Goal: Task Accomplishment & Management: Use online tool/utility

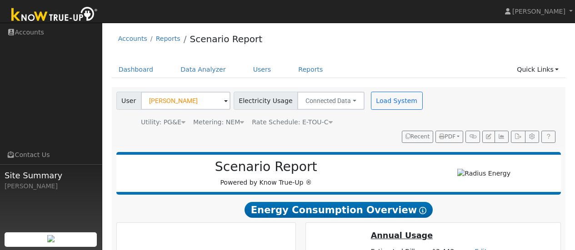
scroll to position [719, 0]
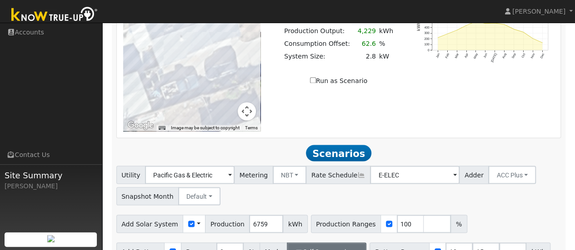
click at [529, 166] on div "Utility Pacific Gas & Electric Metering NBT NEM NBT Rate Schedule E-ELEC Adder …" at bounding box center [338, 224] width 454 height 116
click at [342, 243] on button "Self Consumption" at bounding box center [327, 252] width 80 height 18
click at [520, 212] on div "Add Solar System Use CSV Data Production 6759 kWh Production Ranges 100 %" at bounding box center [339, 222] width 448 height 21
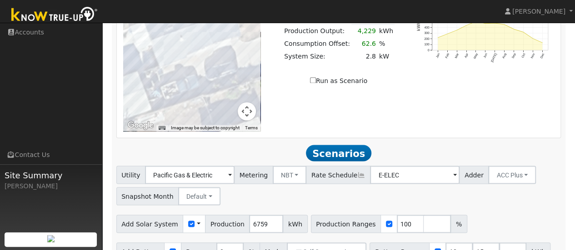
click at [524, 212] on div "Add Solar System Use CSV Data Production 6759 kWh Production Ranges 100 %" at bounding box center [339, 222] width 448 height 21
click at [529, 163] on div "Utility Pacific Gas & Electric Metering NBT NEM NBT Rate Schedule E-ELEC Adder …" at bounding box center [339, 184] width 448 height 43
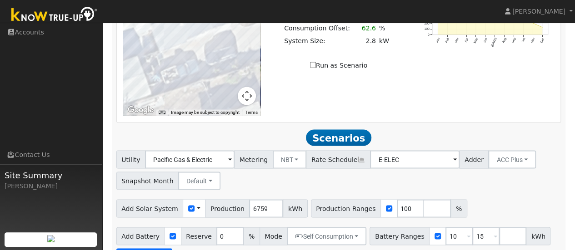
scroll to position [728, 0]
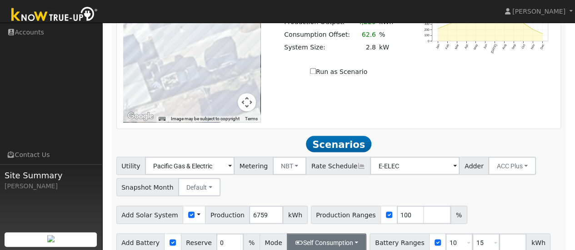
click at [337, 234] on button "Self Consumption" at bounding box center [327, 243] width 80 height 18
click at [202, 157] on div "Scenario Report Powered by Know True-Up ® Energy Consumption Overview Show Help…" at bounding box center [339, 216] width 454 height 1593
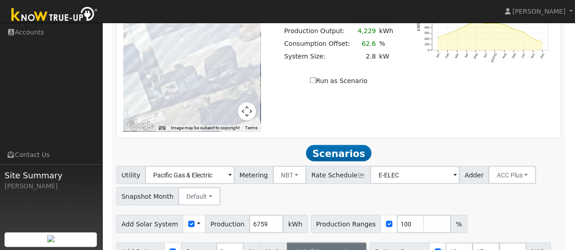
click at [343, 243] on button "Self Consumption" at bounding box center [327, 252] width 80 height 18
checkbox input "false"
click at [515, 166] on div "Utility Pacific Gas & Electric Metering NBT NEM NBT Rate Schedule E-ELEC Adder …" at bounding box center [338, 224] width 454 height 116
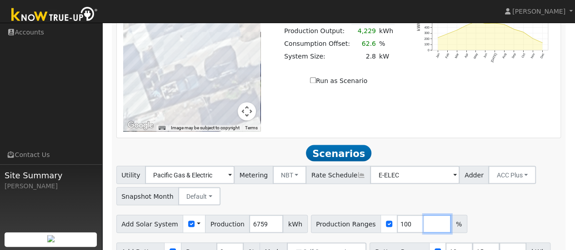
click at [423, 215] on input "number" at bounding box center [436, 224] width 27 height 18
type input "125"
click at [518, 166] on div "Utility Pacific Gas & Electric Metering NBT NEM NBT Rate Schedule E-ELEC Adder …" at bounding box center [338, 224] width 454 height 116
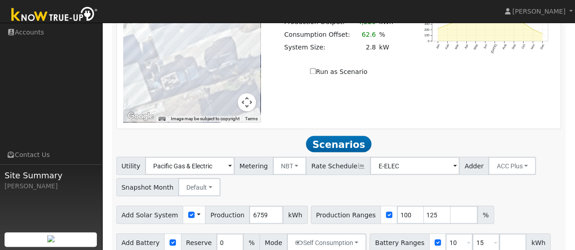
scroll to position [723, 0]
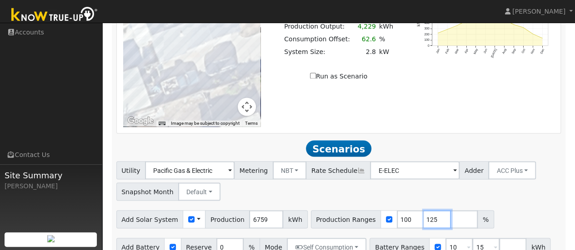
click at [423, 210] on input "125" at bounding box center [436, 219] width 27 height 18
click at [450, 210] on input "number" at bounding box center [463, 219] width 27 height 18
type input "150"
click at [529, 207] on div "Add Solar System Use CSV Data Production 6759 kWh Production Ranges 100 125 150…" at bounding box center [339, 217] width 448 height 21
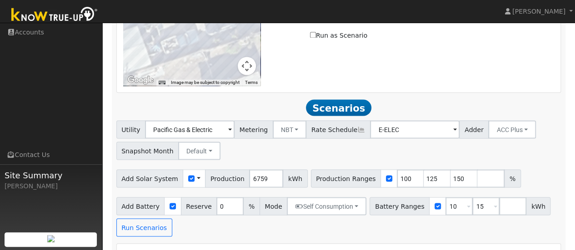
scroll to position [769, 0]
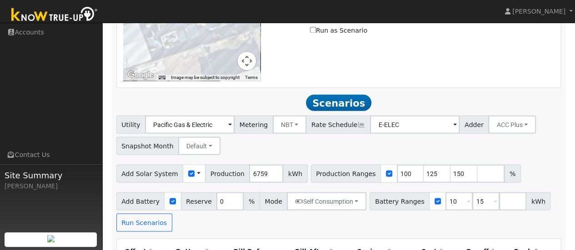
click at [137, 214] on button "Run Scenarios" at bounding box center [144, 223] width 56 height 18
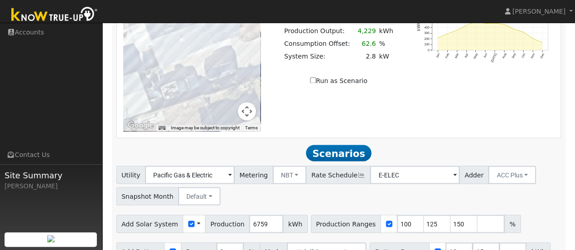
click at [539, 212] on div "Add Solar System Use CSV Data Production 6759 kWh Production Ranges 100 125 150…" at bounding box center [339, 222] width 448 height 21
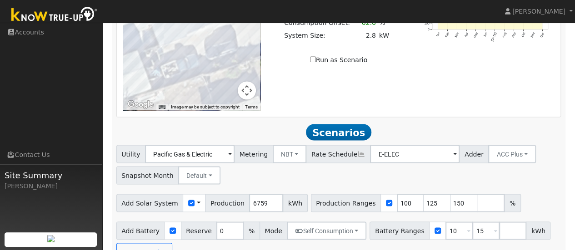
scroll to position [738, 0]
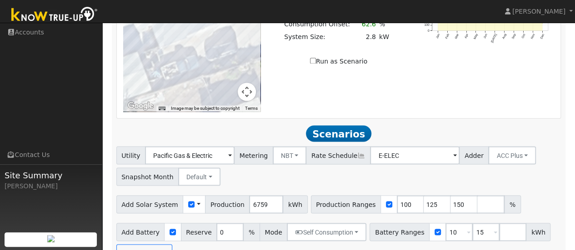
click at [335, 220] on div "Add Battery Reserve 0 % Mode Self Consumption Self Consumption Peak Savings ACC…" at bounding box center [339, 241] width 448 height 43
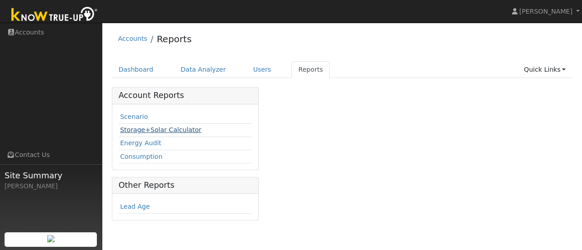
click at [174, 130] on link "Storage+Solar Calculator" at bounding box center [160, 129] width 81 height 7
click at [130, 115] on link "Scenario" at bounding box center [134, 116] width 28 height 7
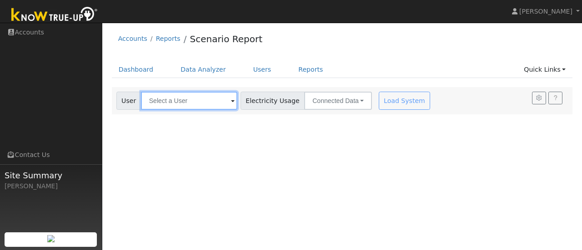
click at [218, 103] on input "text" at bounding box center [189, 101] width 96 height 18
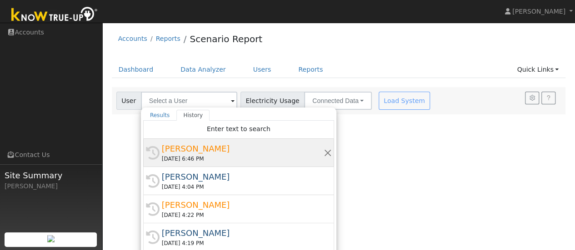
click at [192, 149] on div "[PERSON_NAME]" at bounding box center [243, 149] width 162 height 12
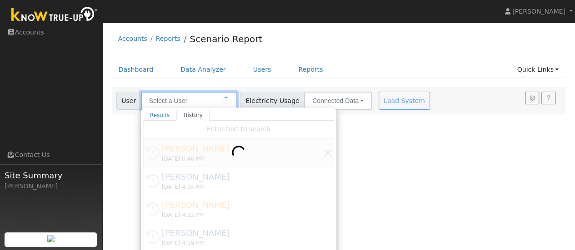
type input "[PERSON_NAME]"
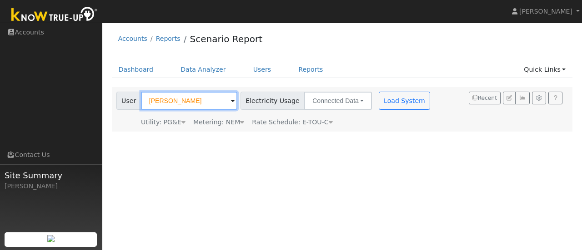
click at [436, 169] on div "User Profile First name Last name Email Email Notifications No Emails No Emails…" at bounding box center [341, 137] width 479 height 228
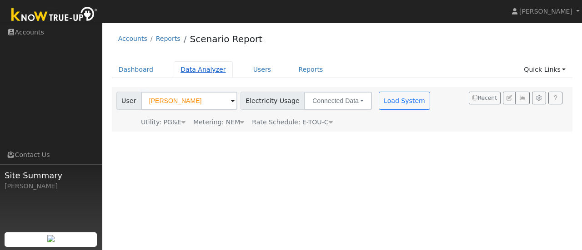
click at [202, 73] on link "Data Analyzer" at bounding box center [203, 69] width 59 height 17
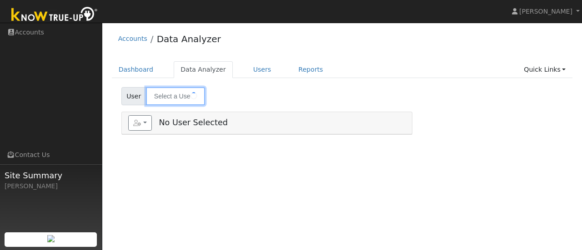
type input "[PERSON_NAME]"
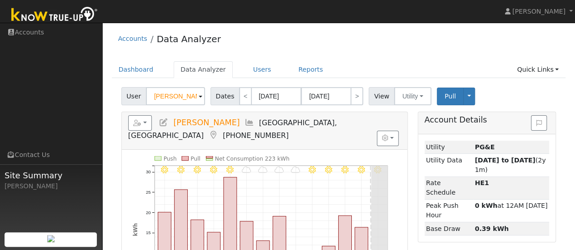
click at [487, 90] on div "User leorna madewell Account Default Account Default Account 619 South Gertrude…" at bounding box center [339, 94] width 438 height 21
click at [300, 70] on link "Reports" at bounding box center [310, 69] width 38 height 17
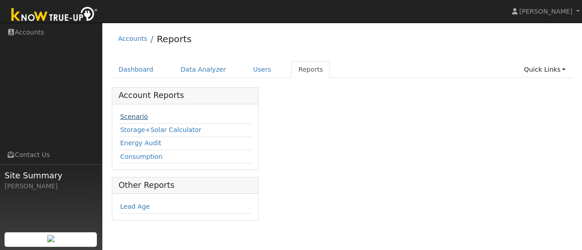
click at [131, 119] on link "Scenario" at bounding box center [134, 116] width 28 height 7
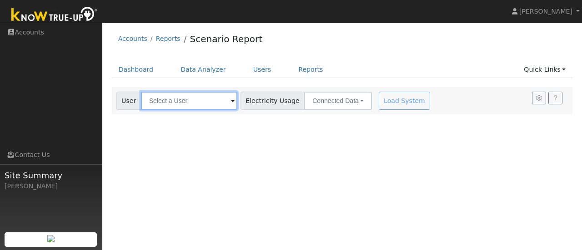
click at [221, 100] on input "text" at bounding box center [189, 101] width 96 height 18
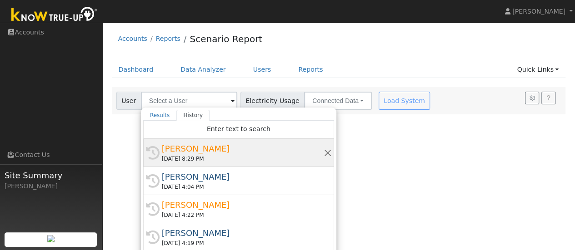
click at [179, 154] on div "[PERSON_NAME]" at bounding box center [243, 149] width 162 height 12
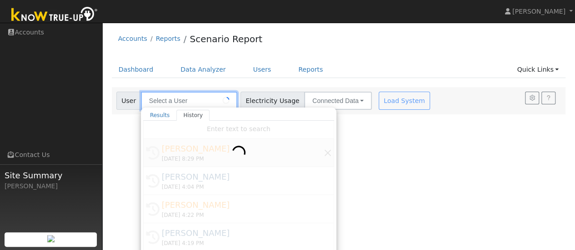
type input "leorna madewell"
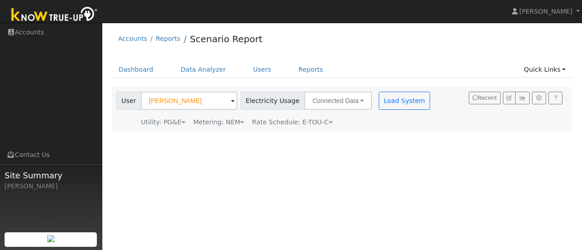
click at [431, 144] on div "User Profile First name Last name Email Email Notifications No Emails No Emails…" at bounding box center [341, 137] width 479 height 228
click at [429, 82] on div "Dashboard Data Analyzer Users Reports Quick Links Quick Add Quick Connect Run a…" at bounding box center [342, 74] width 461 height 26
click at [138, 66] on link "Dashboard" at bounding box center [136, 69] width 49 height 17
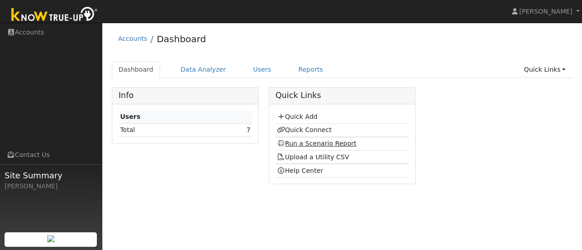
click at [330, 141] on link "Run a Scenario Report" at bounding box center [317, 143] width 80 height 7
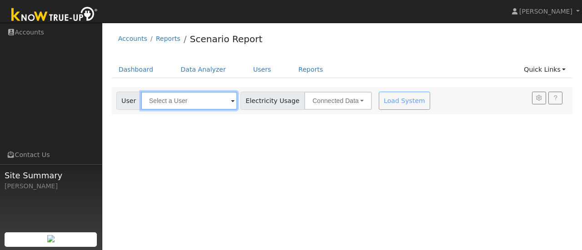
click at [217, 102] on input "text" at bounding box center [189, 101] width 96 height 18
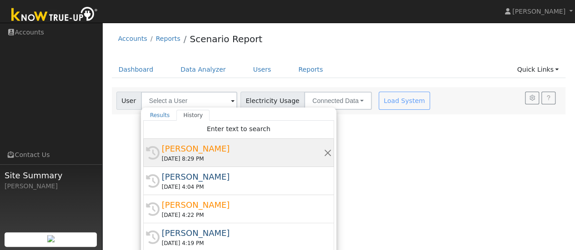
click at [183, 153] on div "[PERSON_NAME]" at bounding box center [243, 149] width 162 height 12
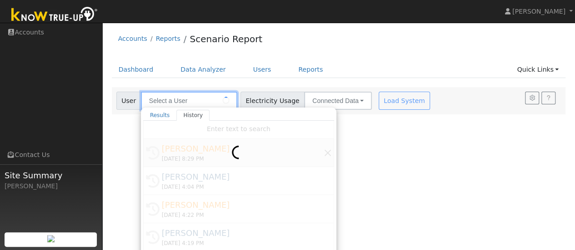
type input "[PERSON_NAME]"
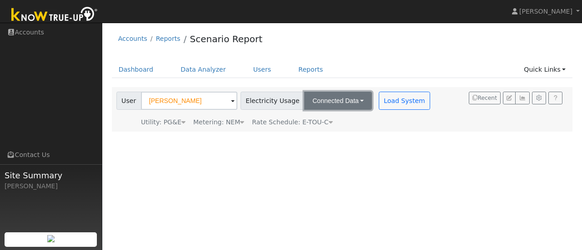
click at [343, 104] on button "Connected Data" at bounding box center [338, 101] width 68 height 18
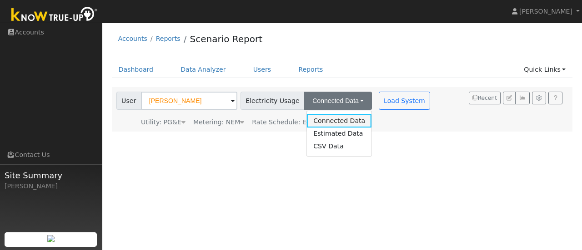
click at [345, 120] on link "Connected Data" at bounding box center [339, 121] width 65 height 13
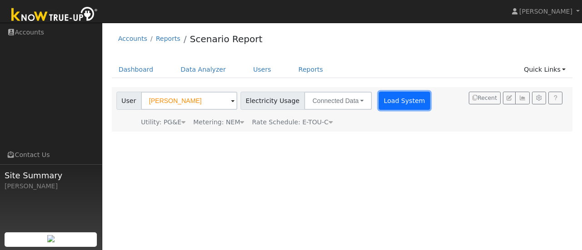
click at [391, 103] on button "Load System" at bounding box center [405, 101] width 52 height 18
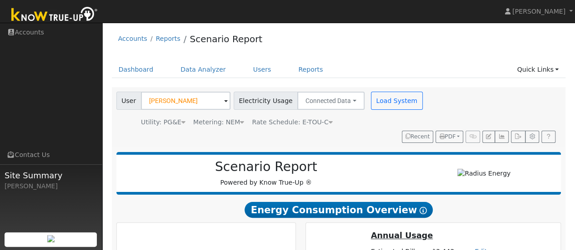
click at [474, 105] on div "User [PERSON_NAME] Account Default Account Default Account [STREET_ADDRESS][PER…" at bounding box center [337, 116] width 445 height 55
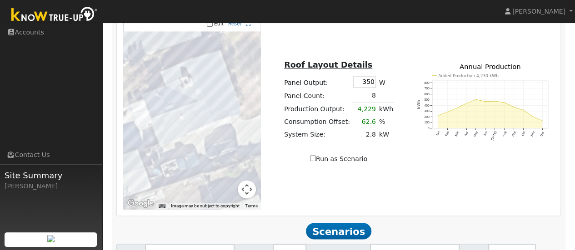
scroll to position [643, 0]
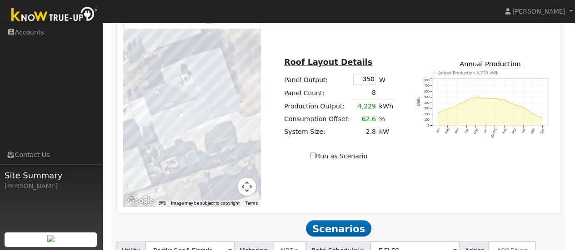
type input "1"
type input "99"
type input "110"
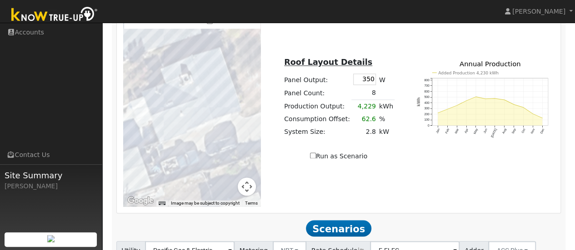
type input "120"
type input "140"
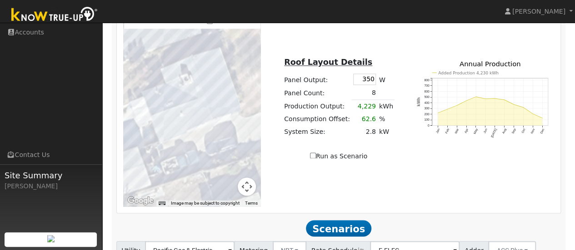
type input "30"
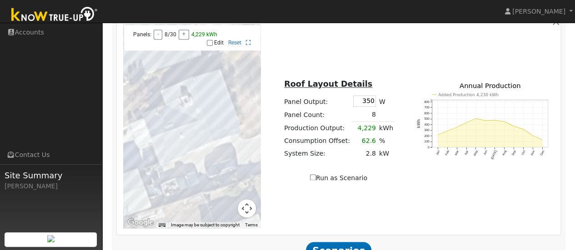
type input "3"
type input "10"
type input "15"
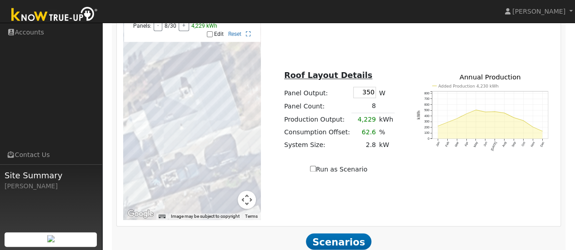
scroll to position [643, 0]
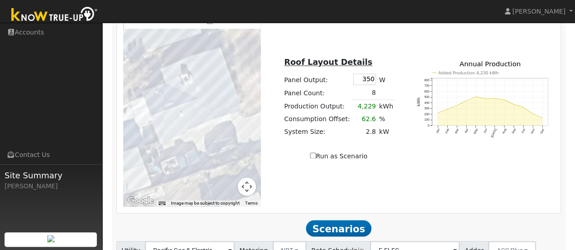
type input "20"
click at [532, 87] on div "To navigate the map with touch gestures double-tap and hold your finger on the …" at bounding box center [338, 104] width 441 height 204
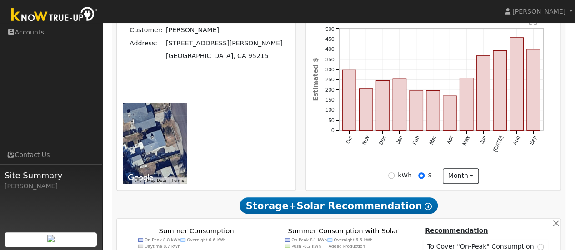
scroll to position [256, 0]
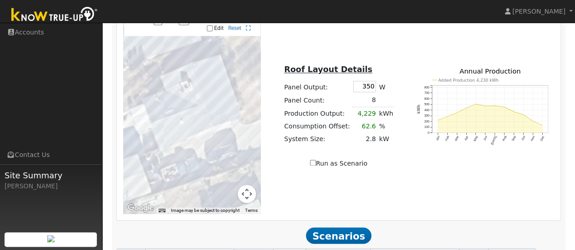
scroll to position [643, 0]
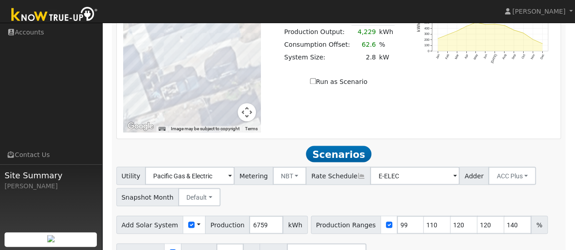
scroll to position [719, 0]
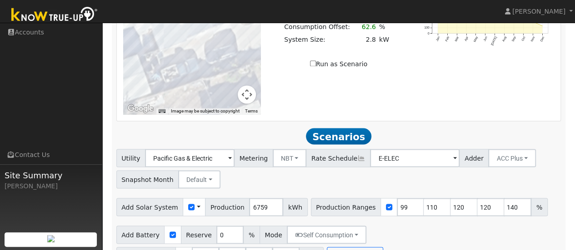
scroll to position [741, 0]
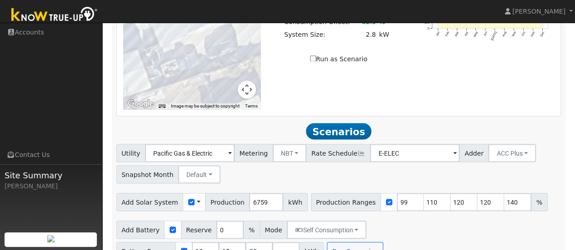
click at [556, 141] on div "Utility Pacific Gas & Electric Metering NBT NEM NBT Rate Schedule E-ELEC Adder …" at bounding box center [339, 162] width 448 height 43
type input "5.4"
type input "$21,629"
type input "$10,089"
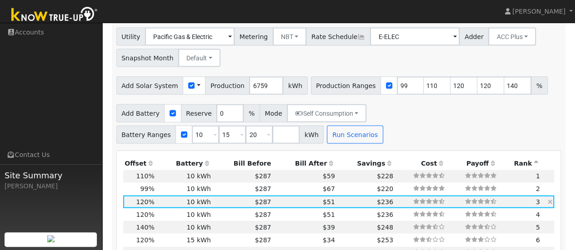
scroll to position [857, 0]
click at [518, 196] on td "3" at bounding box center [519, 202] width 43 height 13
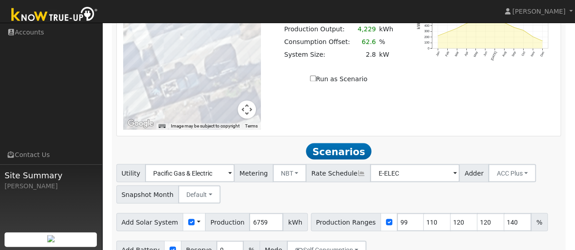
scroll to position [722, 0]
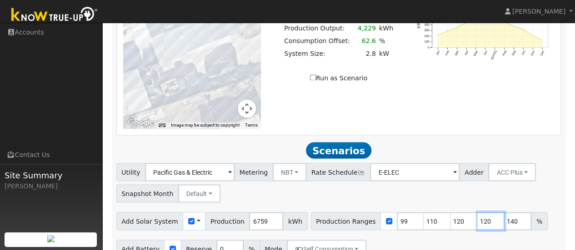
click at [477, 212] on input "120" at bounding box center [490, 221] width 27 height 18
type input "130"
click at [539, 160] on div "Utility Pacific Gas & Electric Metering NBT NEM NBT Rate Schedule E-ELEC Adder …" at bounding box center [339, 181] width 448 height 43
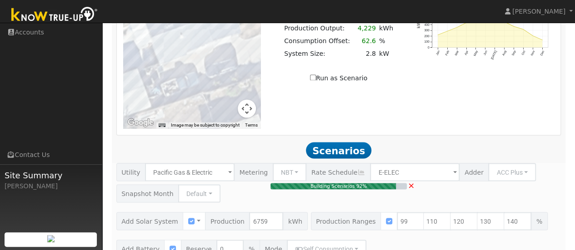
type input "5.0"
type input "$19,827"
type input "$9,548"
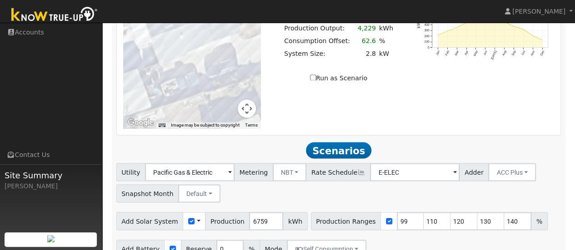
scroll to position [719, 0]
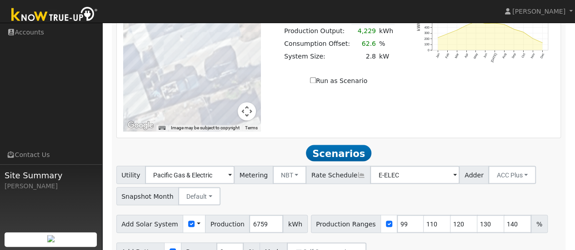
click at [542, 212] on div "Add Solar System Use CSV Data Production 6759 kWh Production Ranges 99 110 120 …" at bounding box center [339, 222] width 448 height 21
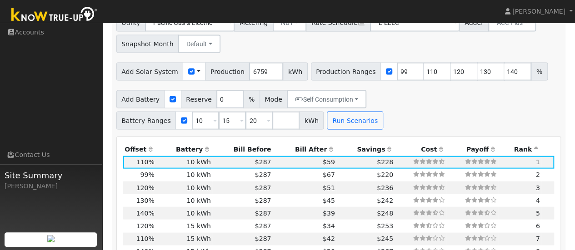
scroll to position [872, 0]
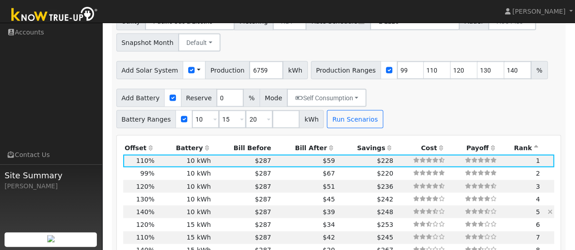
click at [507, 206] on td "5" at bounding box center [519, 212] width 43 height 13
type input "6.3"
type input "$25,235"
type input "$11,171"
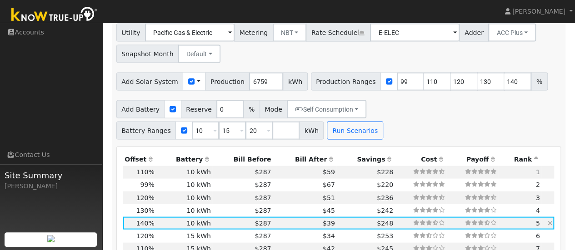
scroll to position [860, 0]
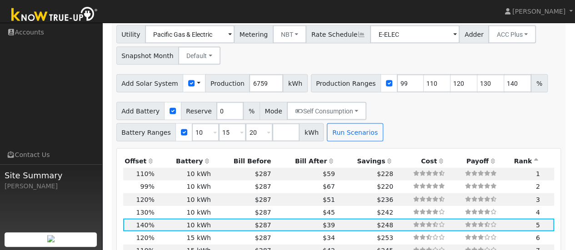
click at [565, 61] on div "Settings My Defaults Temporary My Defaults Company Defaults System Defaults Off…" at bounding box center [338, 137] width 463 height 1819
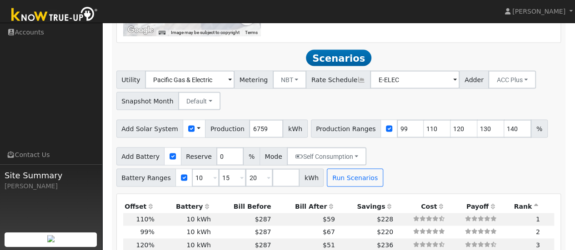
scroll to position [815, 0]
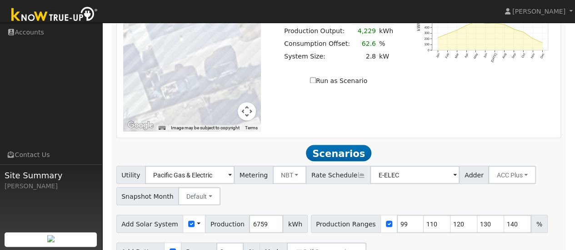
scroll to position [719, 0]
click at [397, 215] on input "99" at bounding box center [410, 224] width 27 height 18
type input "110"
type input "120"
type input "130"
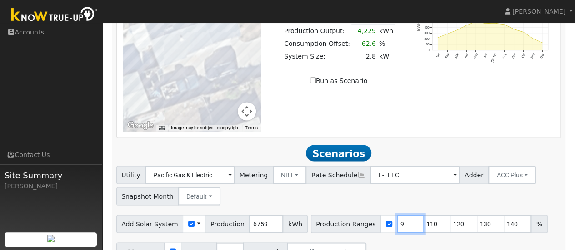
type input "140"
type input "120"
type input "130"
type input "140"
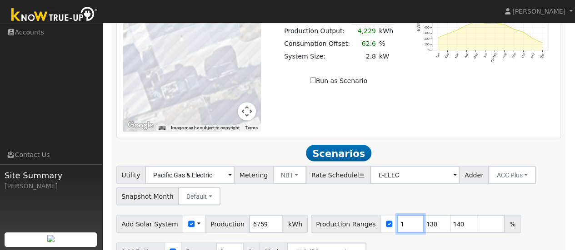
type input "130"
type input "140"
type input "1"
type input "97"
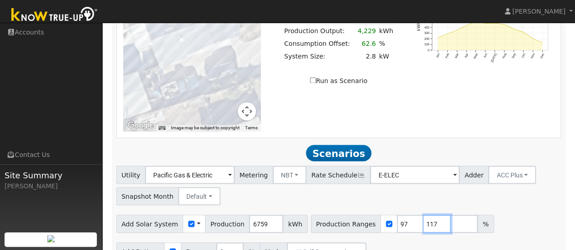
type input "117"
click at [495, 212] on div "Add Solar System Use CSV Data Production 6759 kWh Production Ranges 97 117 %" at bounding box center [339, 222] width 448 height 21
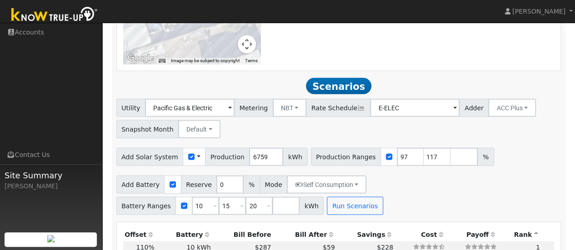
scroll to position [787, 0]
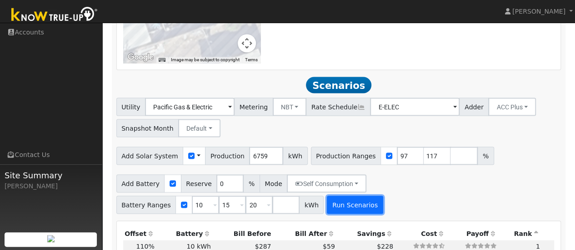
click at [327, 196] on button "Run Scenarios" at bounding box center [355, 205] width 56 height 18
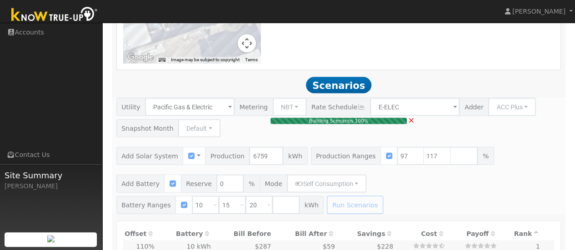
type input "5.3"
type input "$21,088"
type input "$9,926"
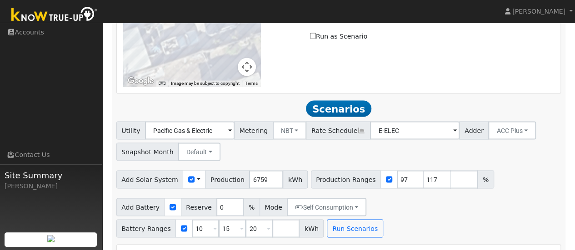
scroll to position [762, 0]
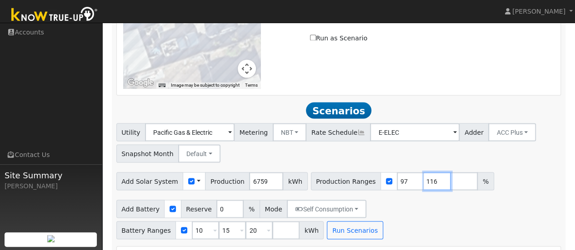
click at [423, 172] on input "116" at bounding box center [436, 181] width 27 height 18
click at [423, 172] on input "115" at bounding box center [436, 181] width 27 height 18
click at [423, 172] on input "114" at bounding box center [436, 181] width 27 height 18
click at [423, 172] on input "113" at bounding box center [436, 181] width 27 height 18
click at [423, 172] on input "112" at bounding box center [436, 181] width 27 height 18
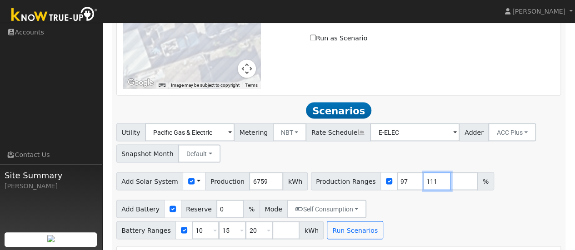
type input "111"
click at [423, 172] on input "111" at bounding box center [436, 181] width 27 height 18
click at [450, 172] on input "number" at bounding box center [463, 181] width 27 height 18
type input "117"
click at [532, 169] on div "Add Solar System Use CSV Data Production 6759 kWh Production Ranges 97 111 117 %" at bounding box center [339, 179] width 448 height 21
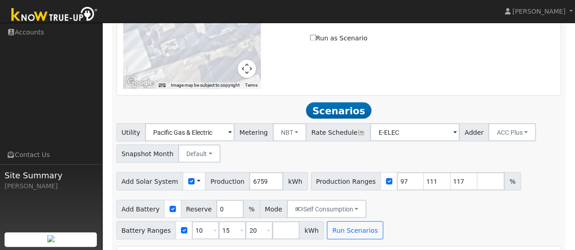
click at [379, 120] on div "Utility Pacific Gas & Electric Metering NBT NEM NBT Rate Schedule E-ELEC Adder …" at bounding box center [339, 141] width 448 height 43
click at [327, 221] on button "Run Scenarios" at bounding box center [355, 230] width 56 height 18
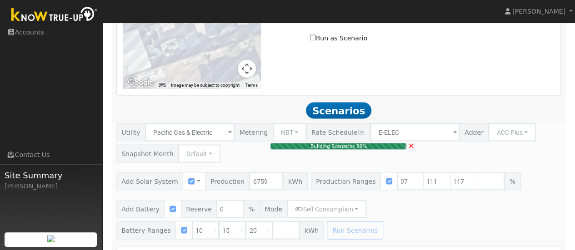
type input "5.0"
type input "$20,005"
type input "$9,602"
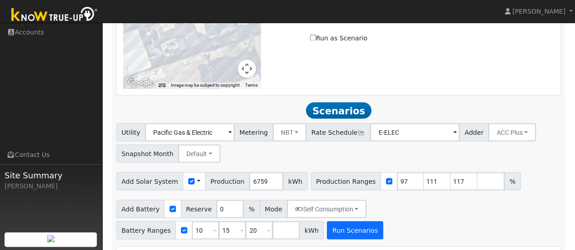
scroll to position [719, 0]
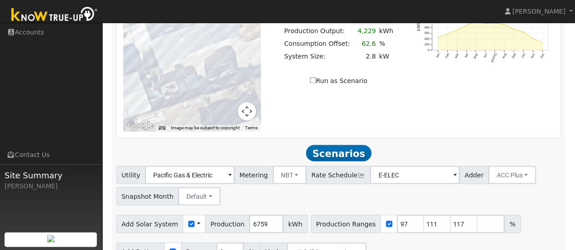
click at [529, 163] on div "Utility Pacific Gas & Electric Metering NBT NEM NBT Rate Schedule E-ELEC Adder …" at bounding box center [339, 184] width 448 height 43
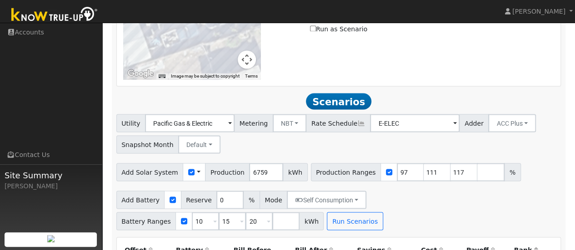
scroll to position [772, 0]
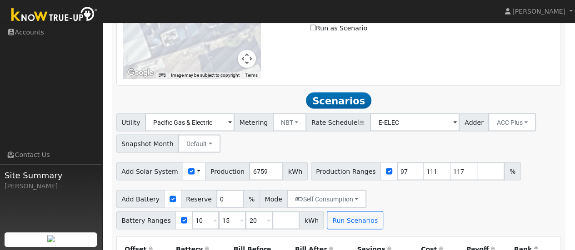
click at [513, 187] on div "Add Battery Reserve 0 % Mode Self Consumption Self Consumption Peak Savings ACC…" at bounding box center [339, 208] width 448 height 43
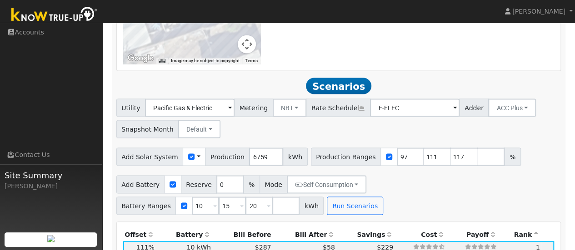
scroll to position [786, 0]
click at [477, 148] on input "number" at bounding box center [490, 157] width 27 height 18
type input "140"
click at [504, 148] on input "number" at bounding box center [517, 157] width 27 height 18
type input "1"
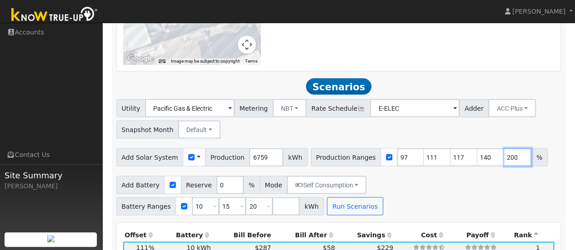
type input "200"
click at [542, 145] on div "Add Solar System Use CSV Data Production 6759 kWh Production Ranges 97 111 117 …" at bounding box center [339, 155] width 448 height 21
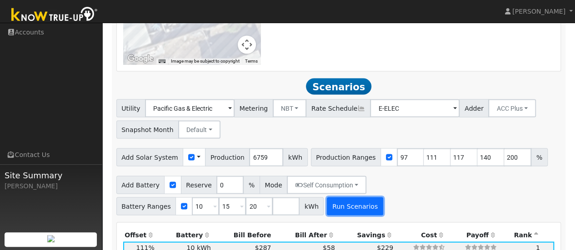
click at [327, 197] on button "Run Scenarios" at bounding box center [355, 206] width 56 height 18
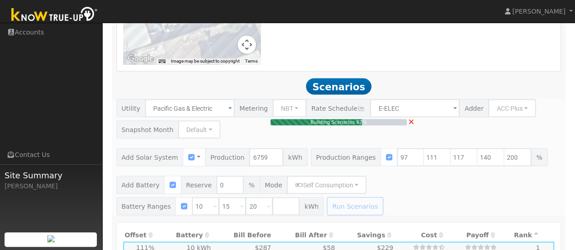
click at [344, 99] on div "Building Scenarios 67% ×" at bounding box center [338, 157] width 454 height 116
click at [386, 99] on div "Building Scenarios 81% ×" at bounding box center [338, 157] width 454 height 116
type input "6.3"
type input "$25,235"
type input "$18,000"
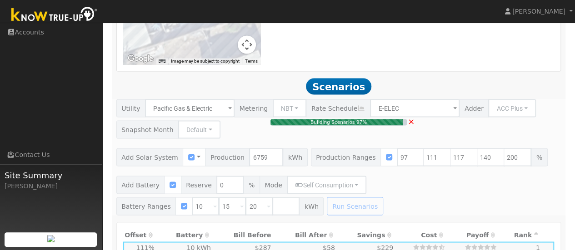
type input "$12,971"
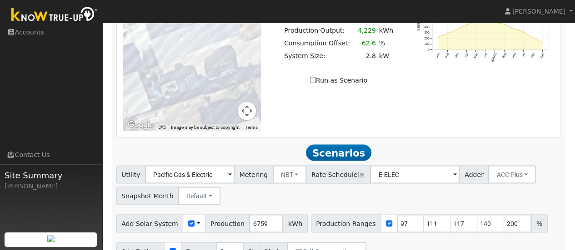
scroll to position [719, 0]
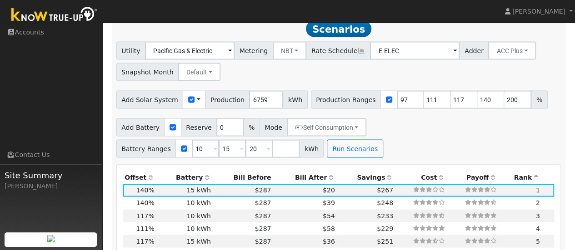
scroll to position [846, 0]
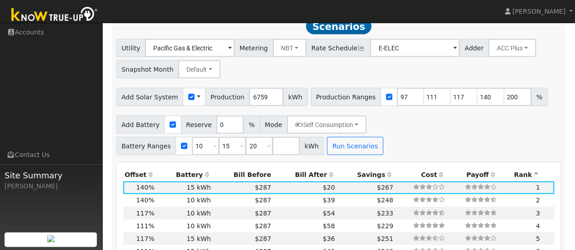
click at [490, 112] on div "Add Battery Reserve 0 % Mode Self Consumption Self Consumption Peak Savings ACC…" at bounding box center [339, 133] width 448 height 43
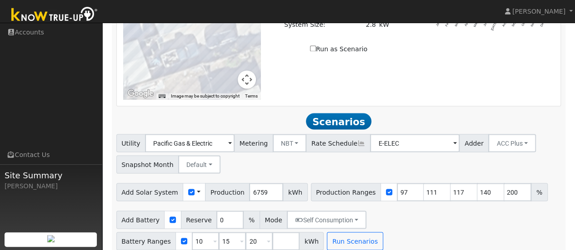
scroll to position [752, 0]
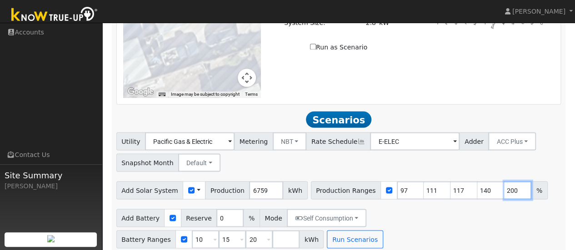
click at [504, 181] on input "200" at bounding box center [517, 190] width 27 height 18
type input "2"
type input "160"
click at [539, 178] on div "Add Solar System Use CSV Data Production 6759 kWh Production Ranges 97 111 117 …" at bounding box center [339, 188] width 448 height 21
click at [327, 230] on button "Run Scenarios" at bounding box center [355, 239] width 56 height 18
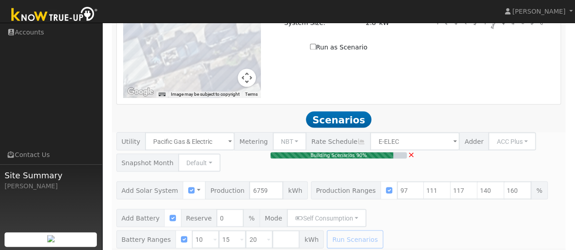
type input "5.0"
type input "$20,005"
type input "$12,000"
type input "$9,602"
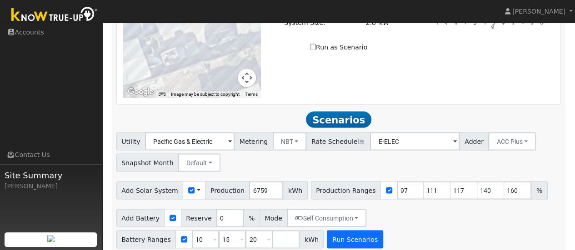
scroll to position [719, 0]
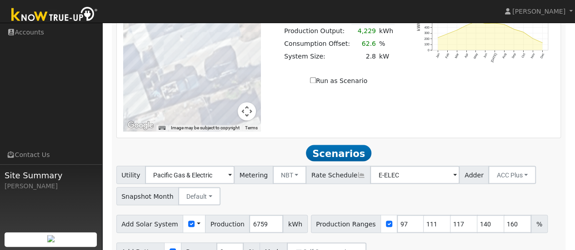
click at [534, 163] on div "Utility Pacific Gas & Electric Metering NBT NEM NBT Rate Schedule E-ELEC Adder …" at bounding box center [339, 184] width 448 height 43
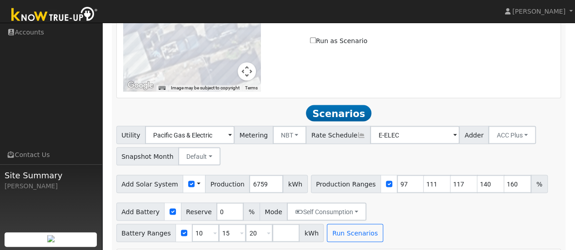
scroll to position [760, 0]
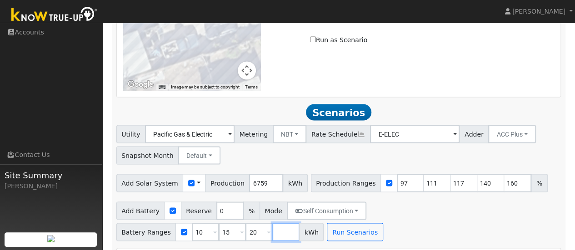
click at [299, 223] on input "number" at bounding box center [285, 232] width 27 height 18
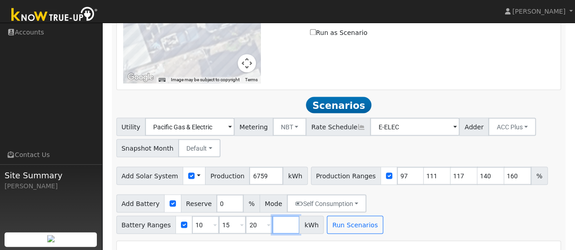
scroll to position [767, 0]
click at [504, 167] on input "160" at bounding box center [517, 176] width 27 height 18
type input "175"
click at [508, 191] on div "Add Battery Reserve 0 % Mode Self Consumption Self Consumption Peak Savings ACC…" at bounding box center [339, 212] width 448 height 43
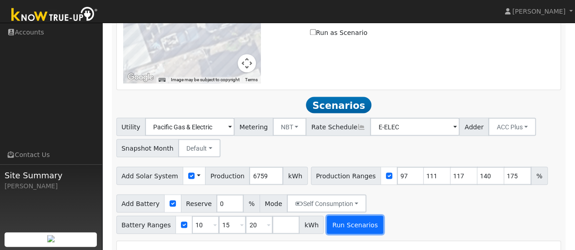
click at [327, 216] on button "Run Scenarios" at bounding box center [355, 225] width 56 height 18
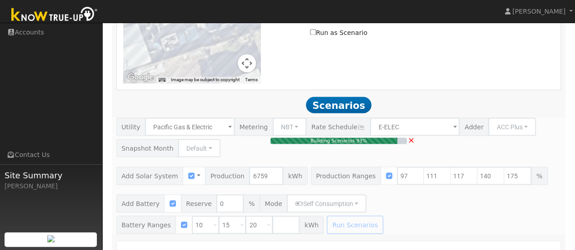
type input "5.3"
type input "$21,088"
type input "$9,926"
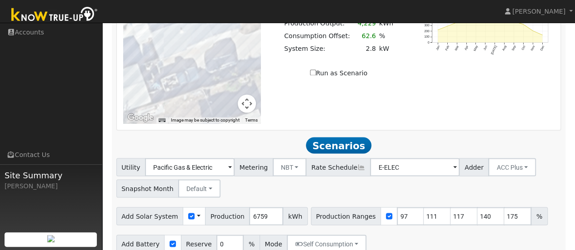
scroll to position [719, 0]
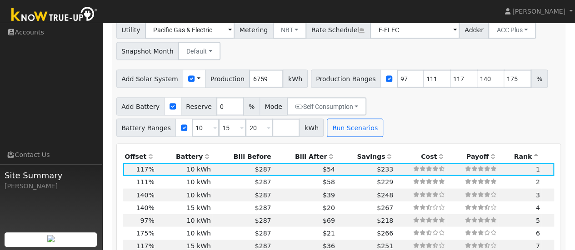
scroll to position [864, 0]
click at [513, 189] on td "3" at bounding box center [519, 195] width 43 height 13
type input "6.3"
type input "$25,235"
type input "$11,171"
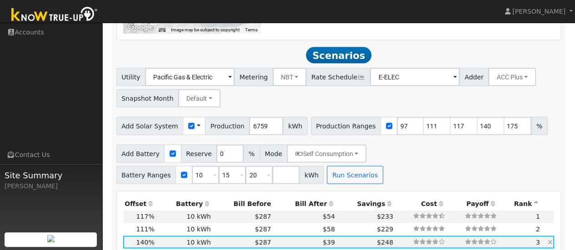
scroll to position [817, 0]
click at [513, 73] on div "Scenario Report Powered by Know True-Up ® Energy Consumption Overview Show Help…" at bounding box center [339, 210] width 454 height 1759
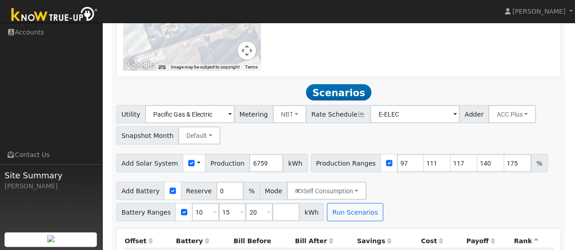
scroll to position [777, 0]
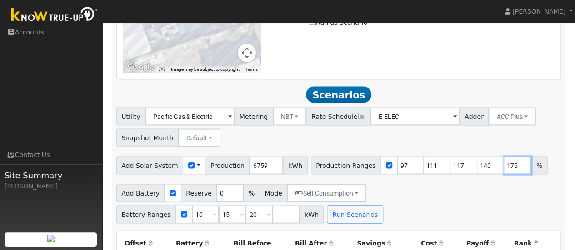
click at [504, 156] on input "175" at bounding box center [517, 165] width 27 height 18
type input "185"
click at [503, 181] on div "Add Battery Reserve 0 % Mode Self Consumption Self Consumption Peak Savings ACC…" at bounding box center [339, 202] width 448 height 43
click at [327, 205] on button "Run Scenarios" at bounding box center [355, 214] width 56 height 18
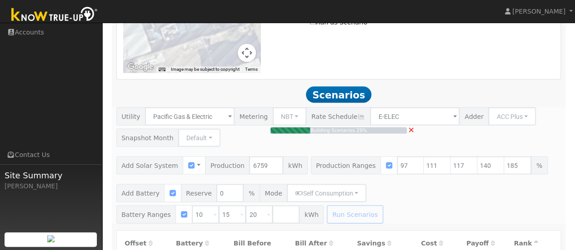
click at [453, 107] on div "Building Scenarios 29% ×" at bounding box center [338, 165] width 454 height 116
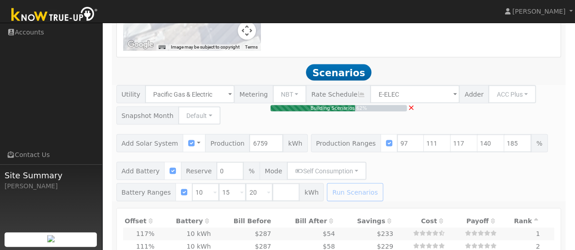
scroll to position [800, 0]
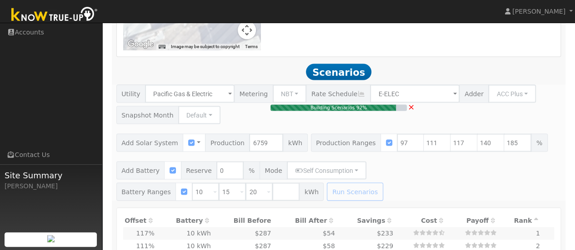
type input "5.3"
type input "$21,088"
type input "$9,926"
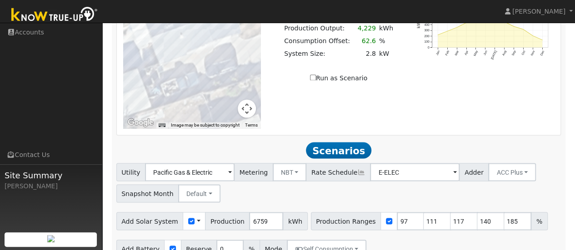
scroll to position [719, 0]
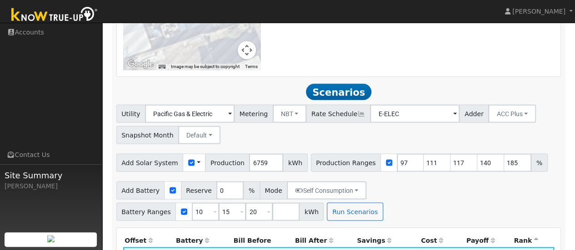
scroll to position [776, 0]
